Goal: Transaction & Acquisition: Purchase product/service

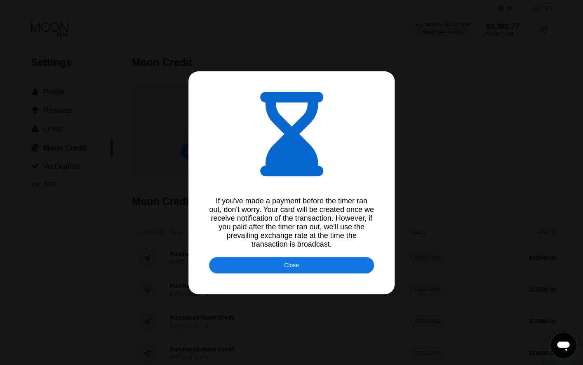
click at [280, 267] on div "Close" at bounding box center [291, 265] width 165 height 16
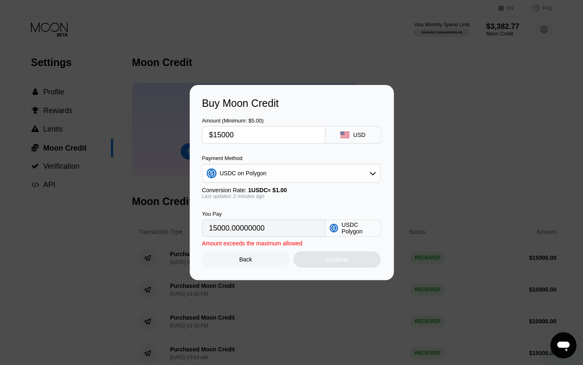
click at [110, 148] on div "Buy Moon Credit Amount (Minimum: $5.00) $15000 USD Payment Method USDC on Polyg…" at bounding box center [291, 182] width 583 height 195
click at [249, 260] on div "Back" at bounding box center [245, 259] width 13 height 7
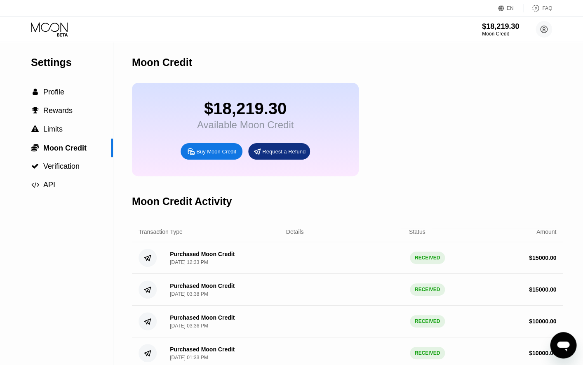
click at [54, 25] on icon at bounding box center [50, 29] width 38 height 14
